Goal: Information Seeking & Learning: Learn about a topic

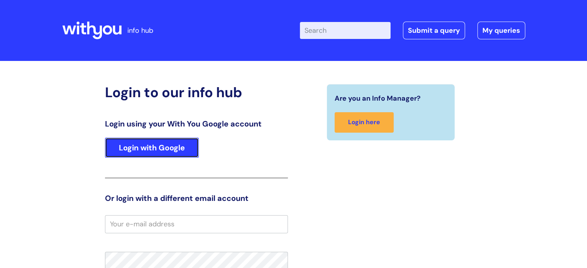
click at [173, 141] on link "Login with Google" at bounding box center [152, 148] width 94 height 20
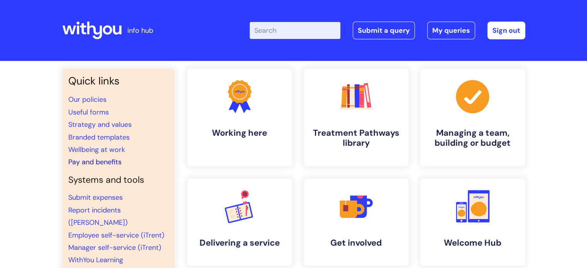
click at [96, 159] on link "Pay and benefits" at bounding box center [94, 162] width 53 height 9
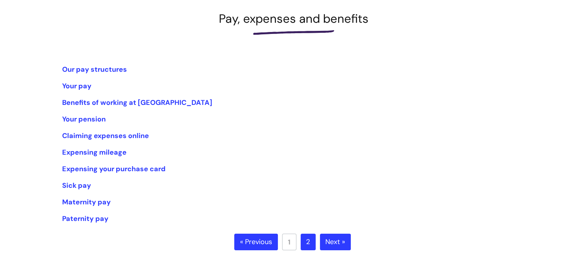
scroll to position [116, 0]
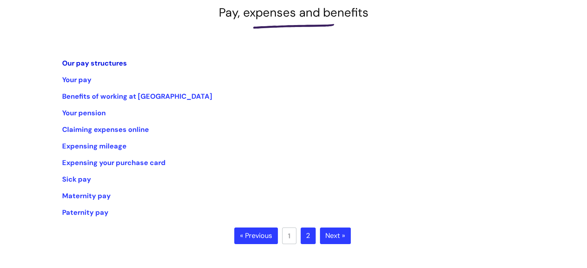
click at [85, 63] on link "Our pay structures" at bounding box center [94, 63] width 65 height 9
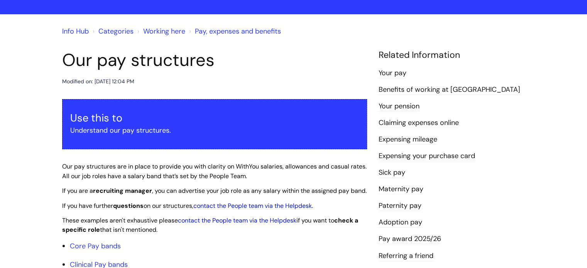
scroll to position [154, 0]
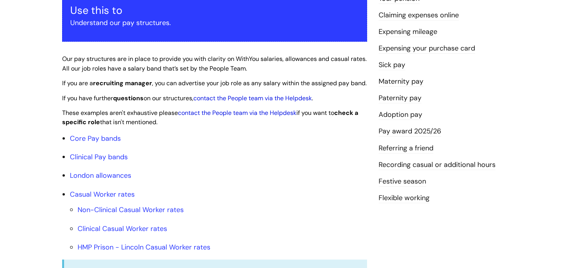
click at [411, 131] on link "Pay award 2025/26" at bounding box center [410, 132] width 63 height 10
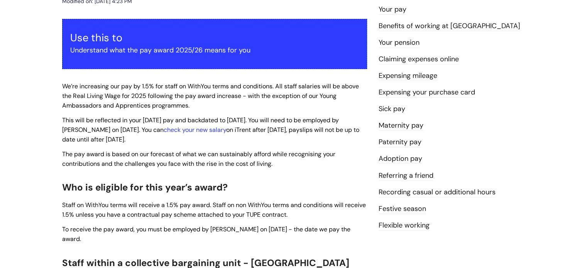
scroll to position [127, 0]
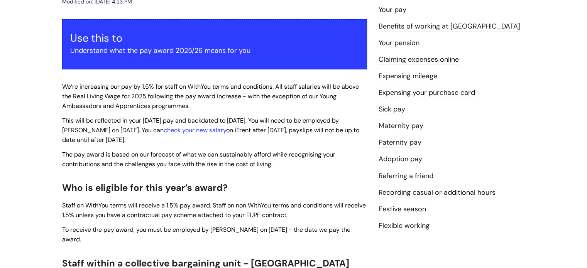
click at [416, 212] on link "Festive season" at bounding box center [402, 210] width 47 height 10
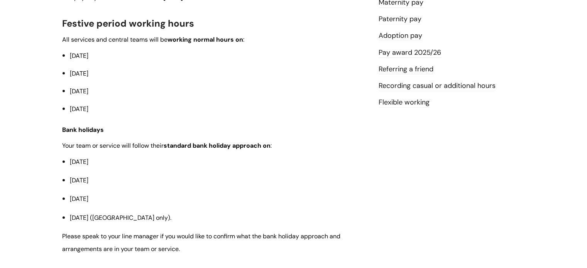
scroll to position [270, 0]
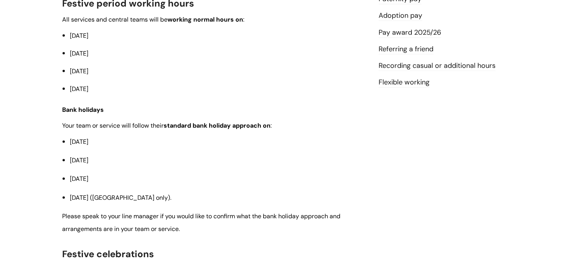
click at [324, 175] on li "[DATE]" at bounding box center [218, 179] width 297 height 12
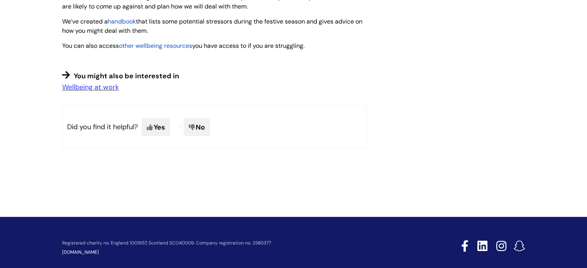
scroll to position [675, 0]
